Goal: Task Accomplishment & Management: Manage account settings

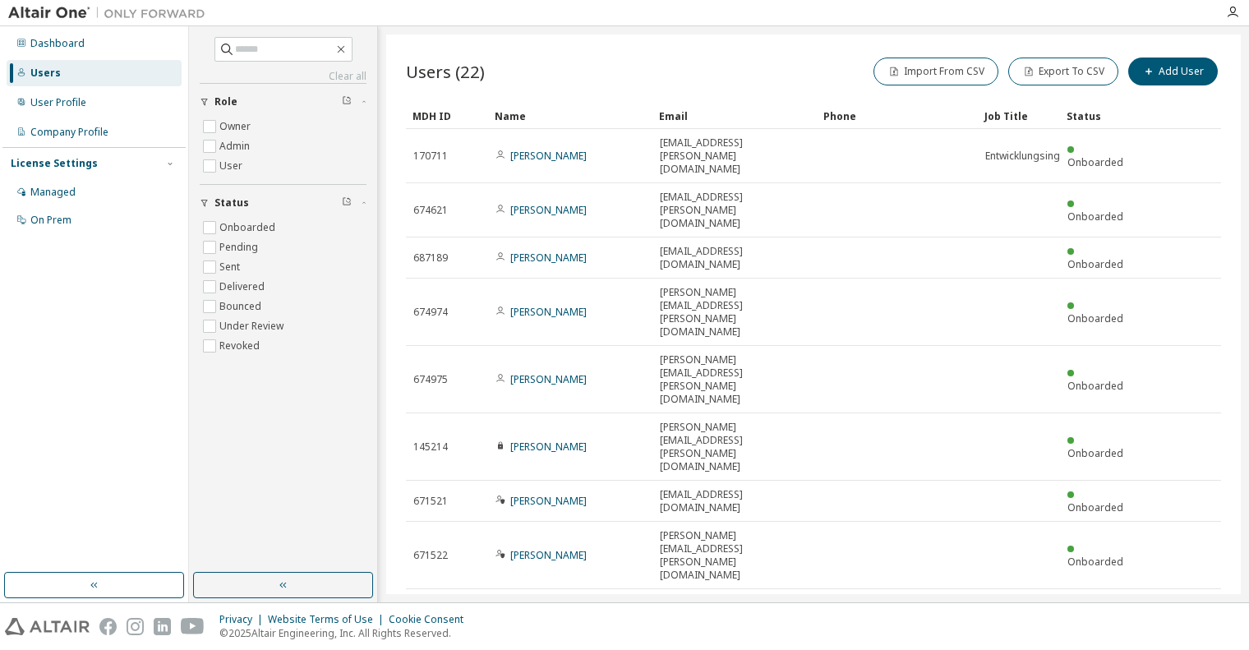
click at [528, 116] on div "Name" at bounding box center [570, 116] width 151 height 26
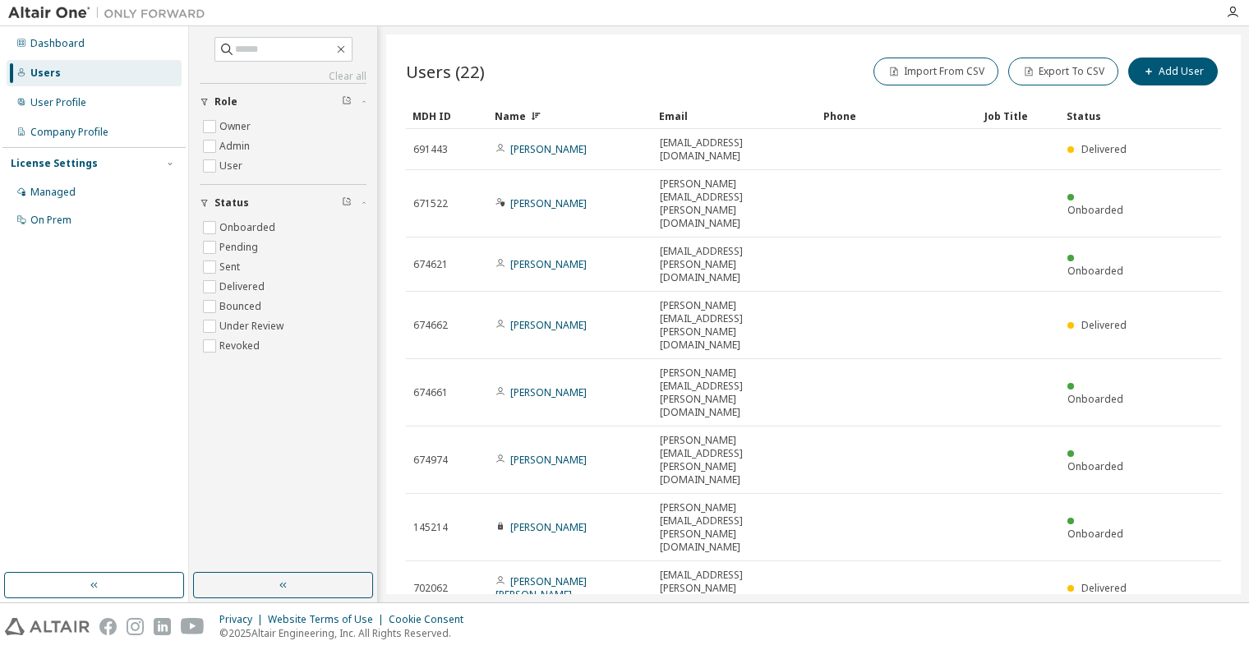
click at [509, 115] on div "Name" at bounding box center [570, 116] width 151 height 26
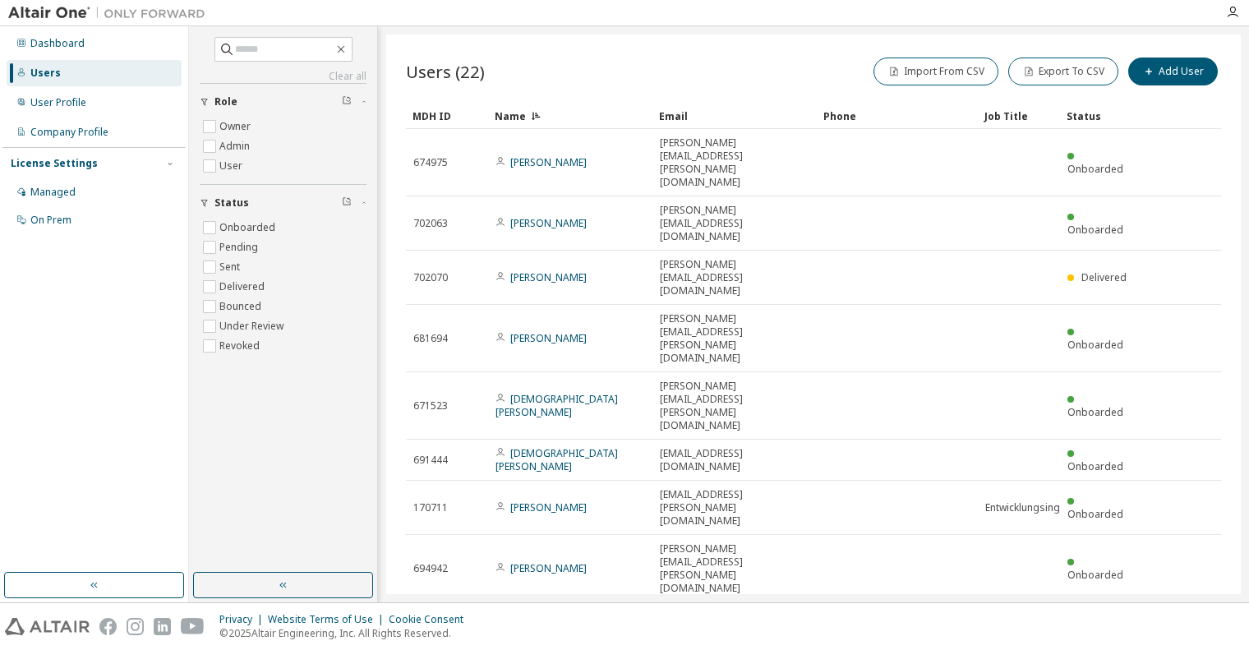
click at [1013, 562] on div "100" at bounding box center [1046, 557] width 131 height 20
click at [72, 44] on div "Dashboard" at bounding box center [57, 43] width 54 height 13
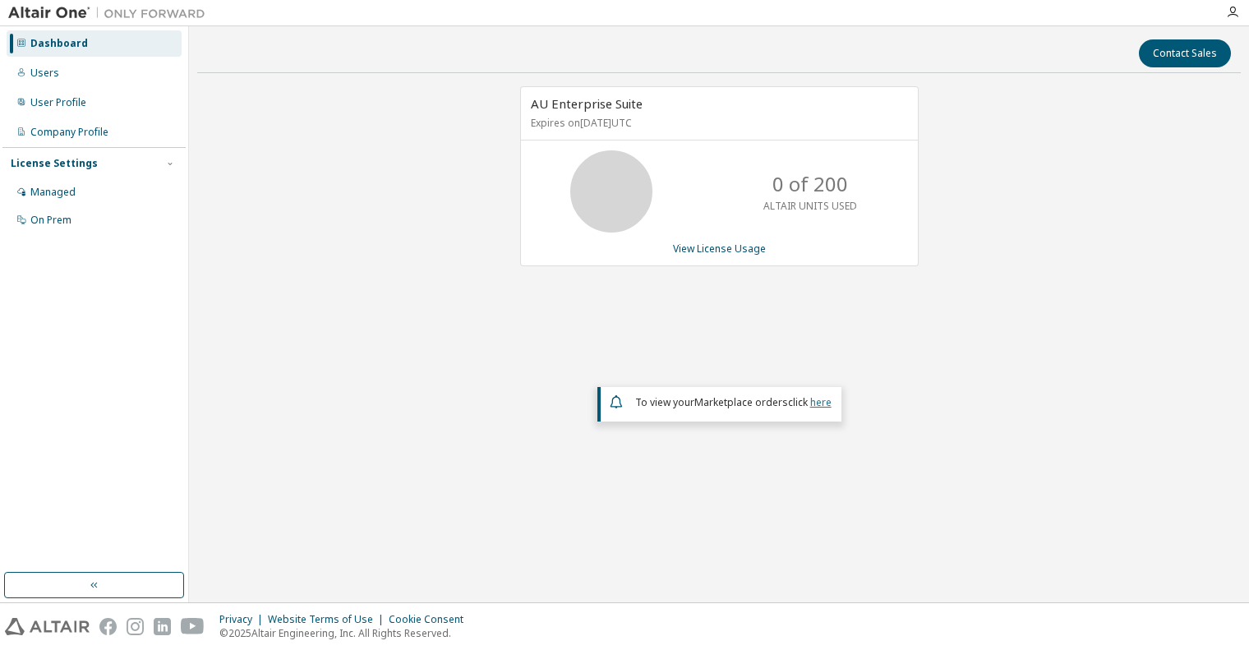
click at [816, 402] on link "here" at bounding box center [820, 402] width 21 height 14
click at [715, 250] on link "View License Usage" at bounding box center [719, 249] width 93 height 14
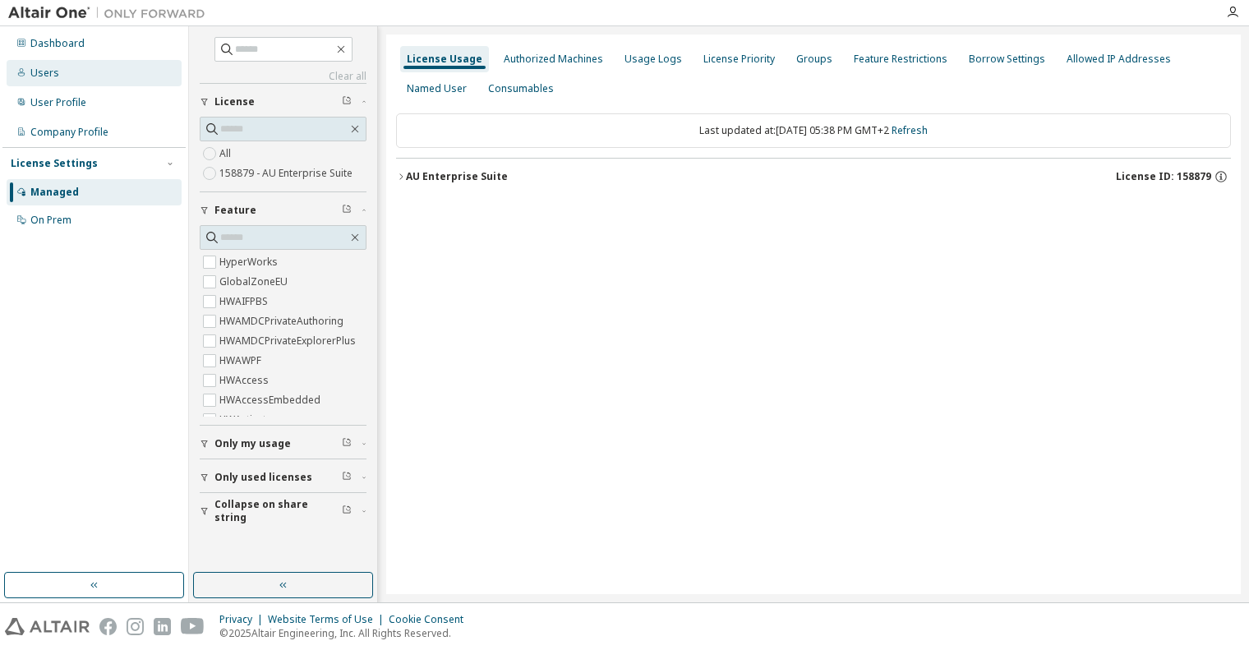
click at [44, 69] on div "Users" at bounding box center [44, 73] width 29 height 13
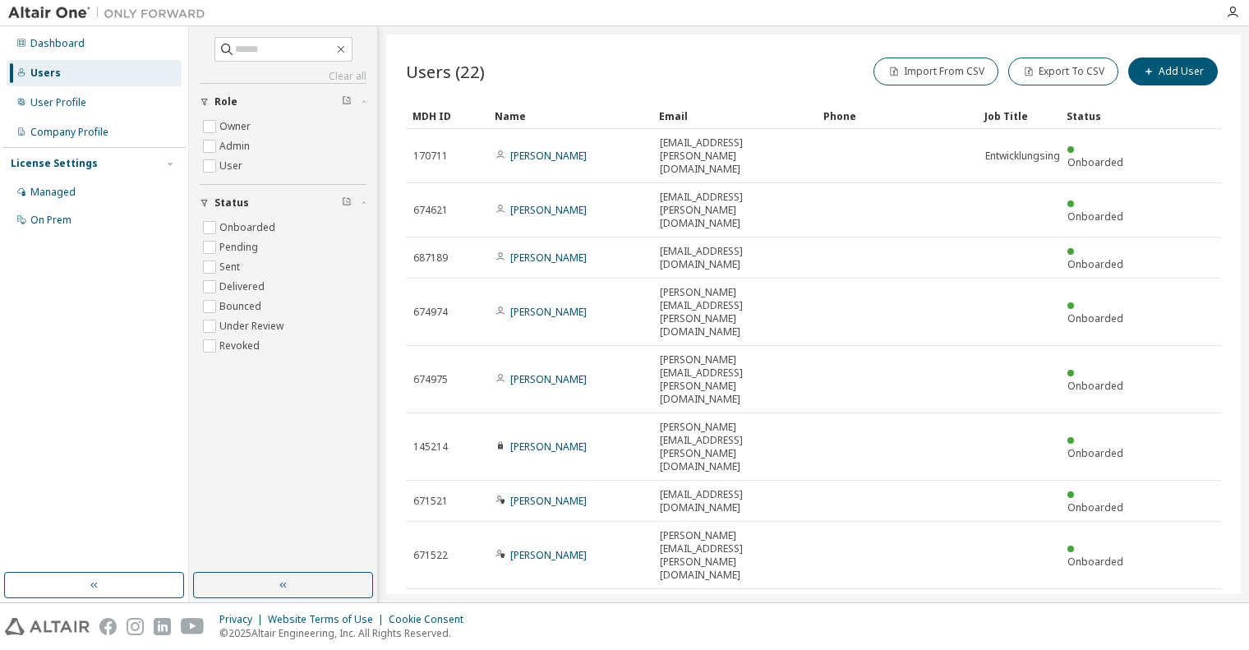
click at [35, 11] on img at bounding box center [110, 13] width 205 height 16
click at [67, 11] on img at bounding box center [110, 13] width 205 height 16
click at [68, 11] on img at bounding box center [110, 13] width 205 height 16
click at [53, 629] on img at bounding box center [47, 626] width 85 height 17
